Goal: Transaction & Acquisition: Register for event/course

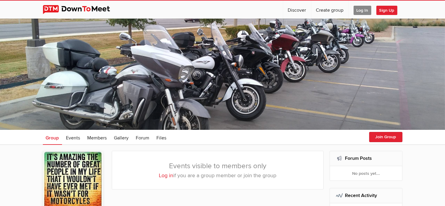
click at [390, 10] on span "Sign Up" at bounding box center [386, 10] width 21 height 9
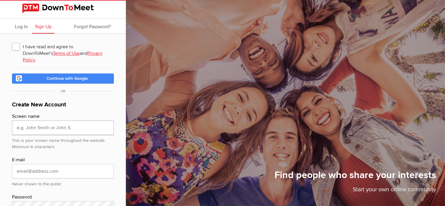
click at [89, 121] on input "text" at bounding box center [63, 127] width 102 height 14
click at [377, 29] on div "Find people who share your interests Start your own online community" at bounding box center [278, 103] width 334 height 206
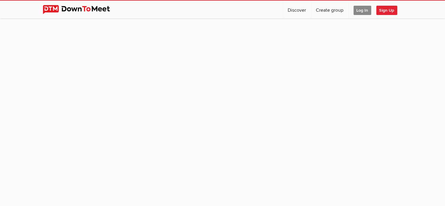
click at [358, 7] on span "Log In" at bounding box center [363, 10] width 18 height 9
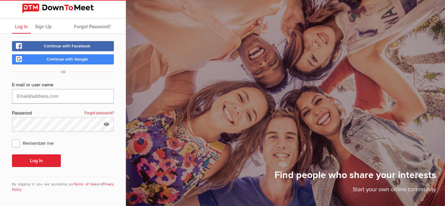
type input "jrossbach2@gmail.com"
click at [18, 143] on span "Remember me" at bounding box center [36, 143] width 48 height 11
click at [12, 138] on input "Remember me" at bounding box center [12, 137] width 0 height 0
checkbox input "true"
click at [30, 160] on button "Log In" at bounding box center [36, 160] width 49 height 13
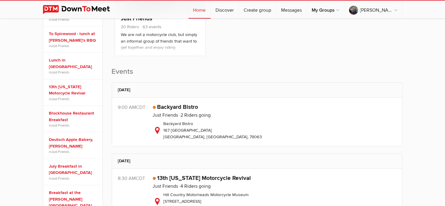
scroll to position [150, 0]
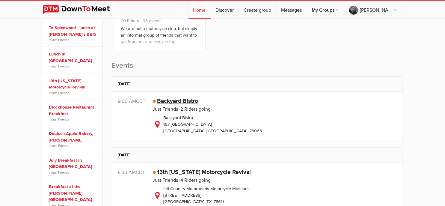
click at [175, 101] on link "Backyard Bistro" at bounding box center [177, 100] width 41 height 7
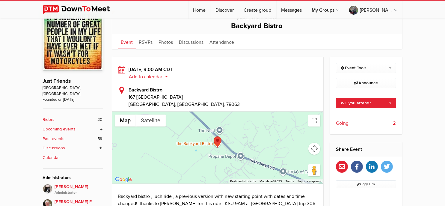
scroll to position [180, 0]
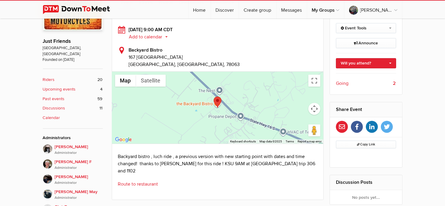
click at [151, 35] on button "Add to calendar" at bounding box center [150, 36] width 43 height 5
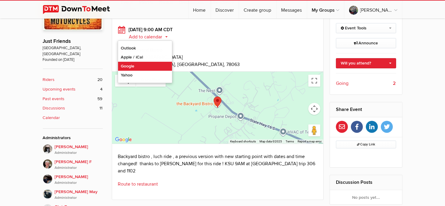
click at [138, 66] on link "Google" at bounding box center [145, 66] width 54 height 9
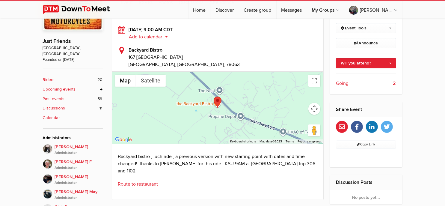
click at [343, 81] on span "Going" at bounding box center [342, 83] width 13 height 7
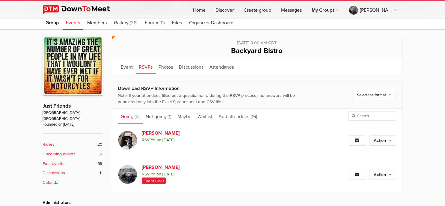
scroll to position [100, 0]
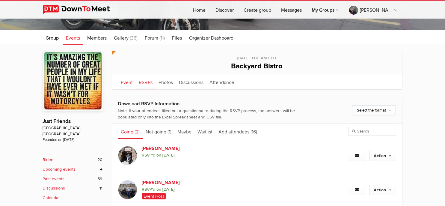
click at [125, 82] on link "Event" at bounding box center [127, 81] width 18 height 15
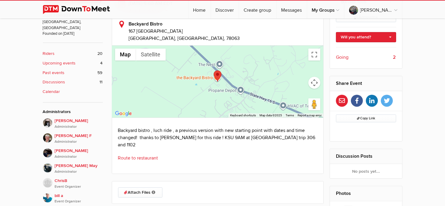
scroll to position [220, 0]
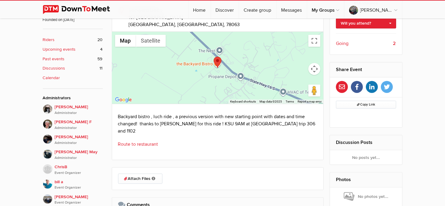
click at [143, 141] on link "Route to restaurant" at bounding box center [138, 144] width 40 height 6
